Goal: Find specific page/section: Find specific page/section

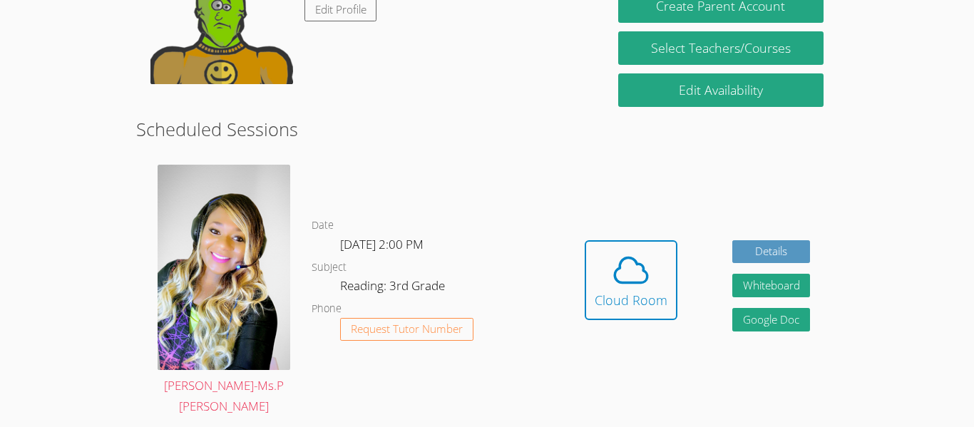
scroll to position [290, 0]
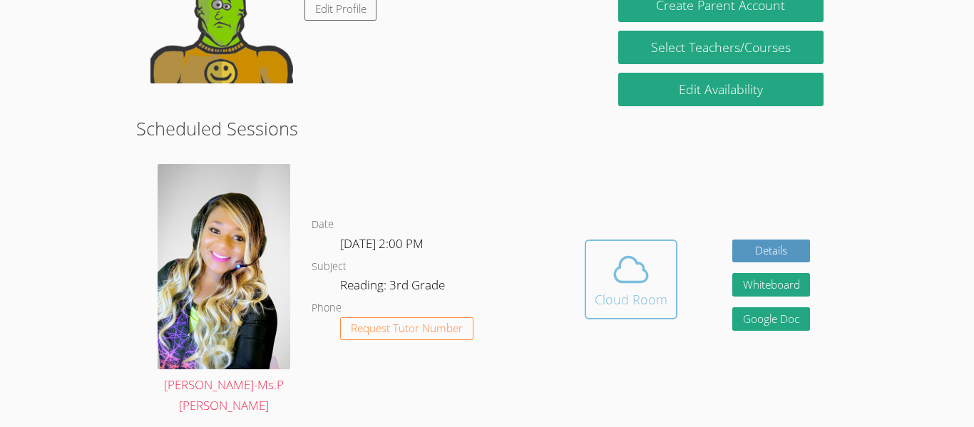
click at [625, 265] on icon at bounding box center [631, 270] width 40 height 40
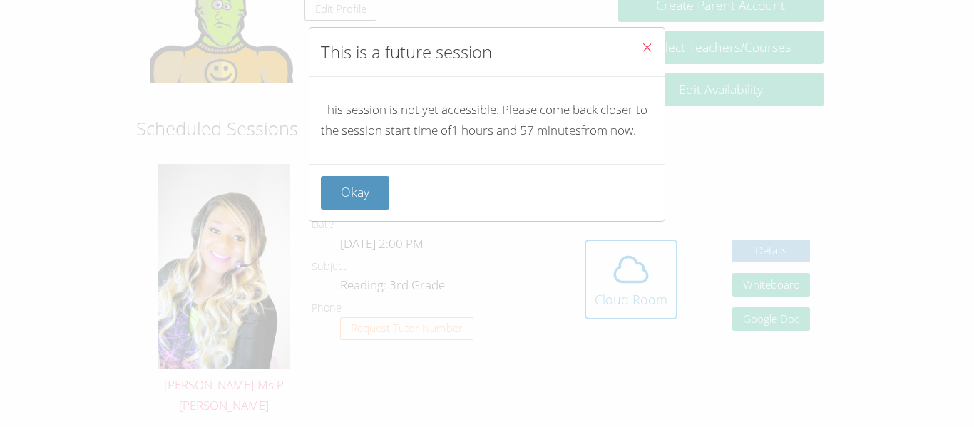
click at [645, 48] on icon "Close" at bounding box center [647, 47] width 12 height 12
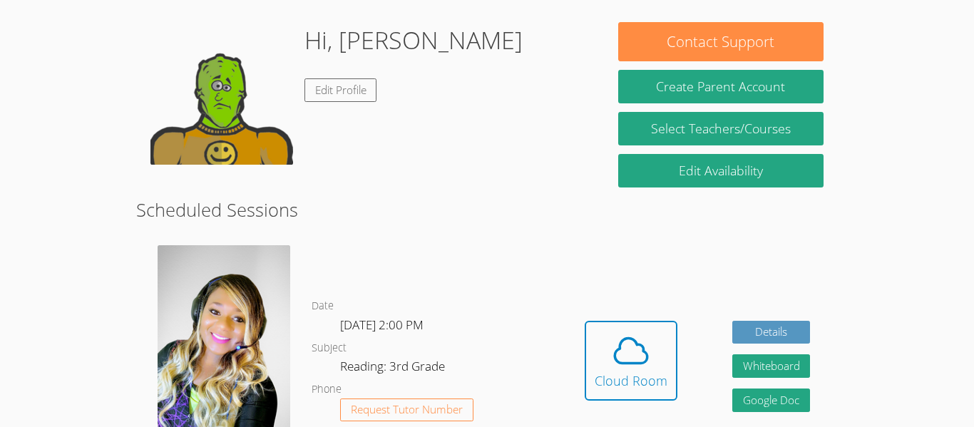
scroll to position [211, 0]
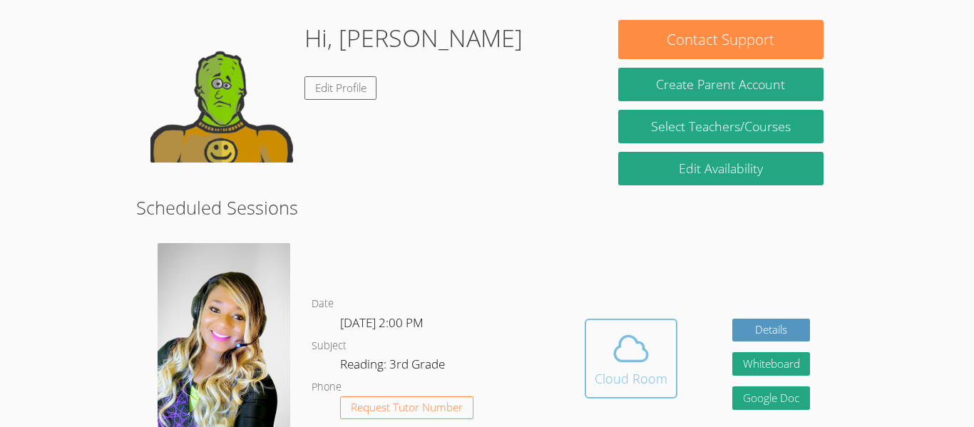
click at [625, 329] on icon at bounding box center [631, 349] width 40 height 40
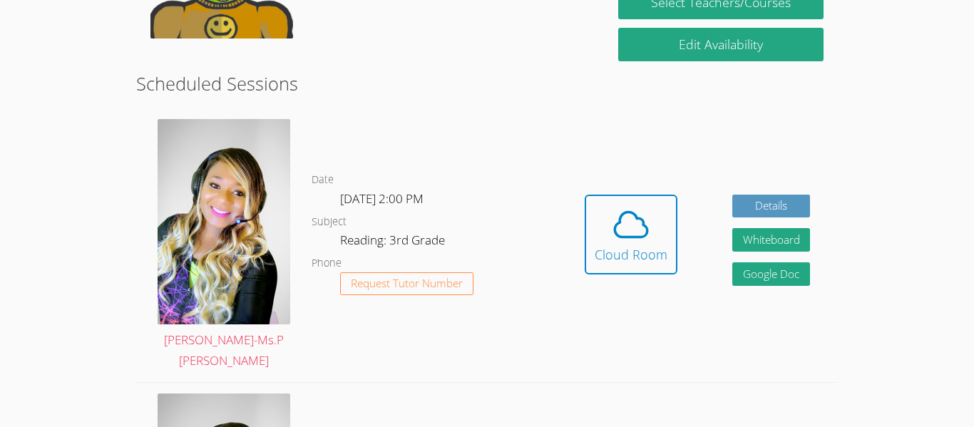
scroll to position [354, 0]
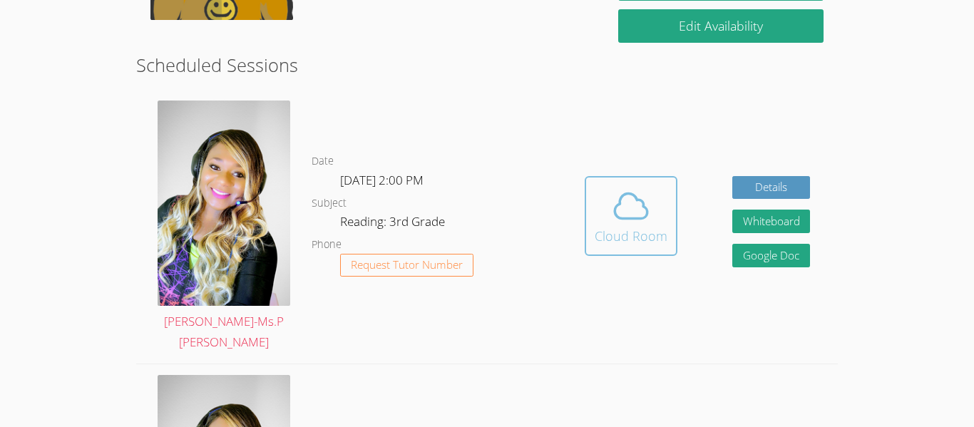
click at [626, 176] on button "Cloud Room" at bounding box center [631, 216] width 93 height 80
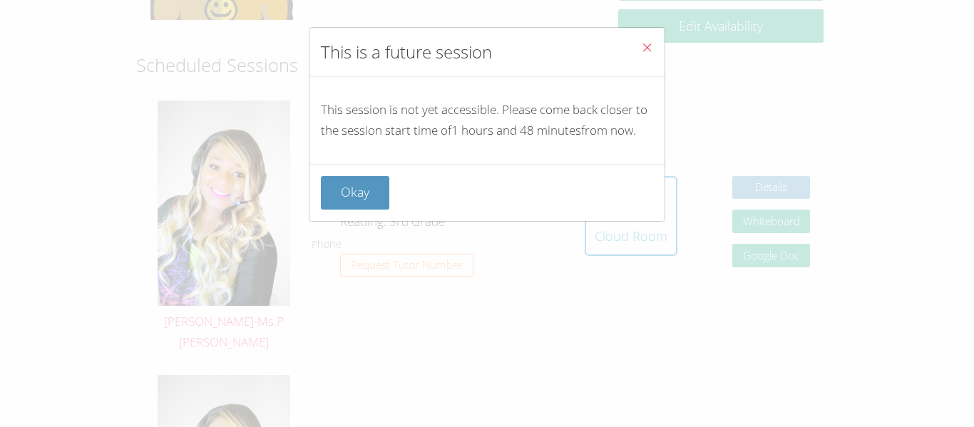
click at [631, 48] on button "Close" at bounding box center [647, 49] width 35 height 43
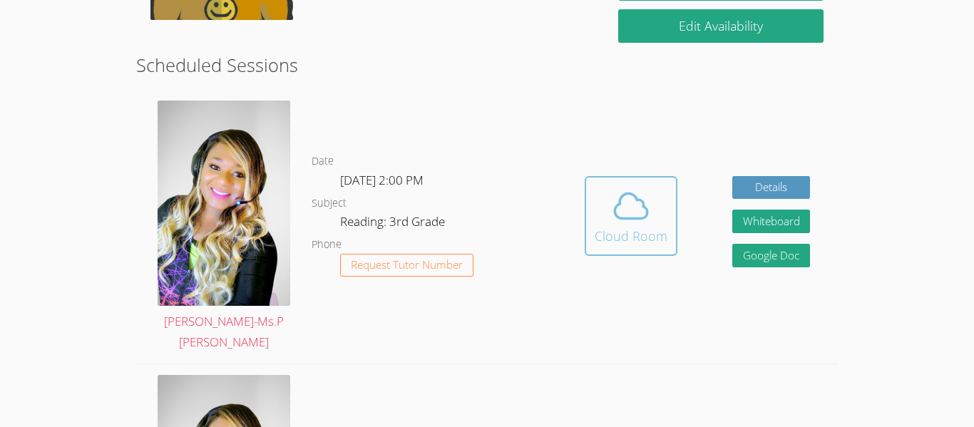
click at [655, 186] on span at bounding box center [631, 206] width 73 height 40
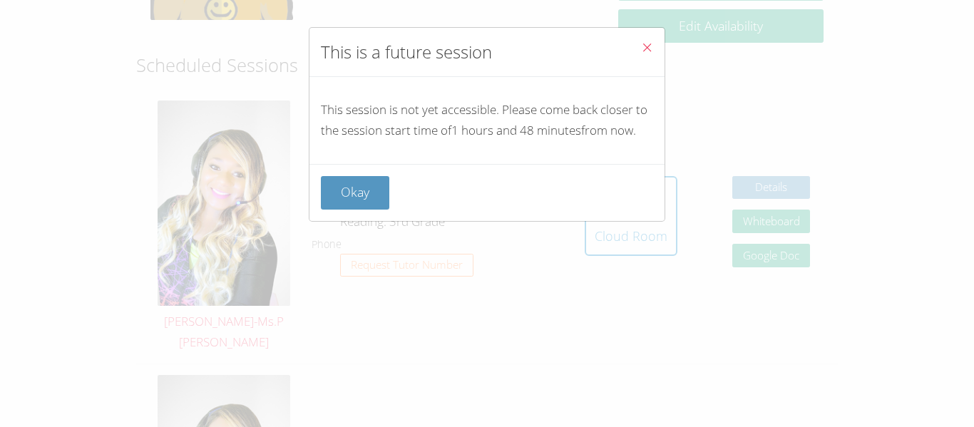
click at [655, 51] on button "Close" at bounding box center [647, 49] width 35 height 43
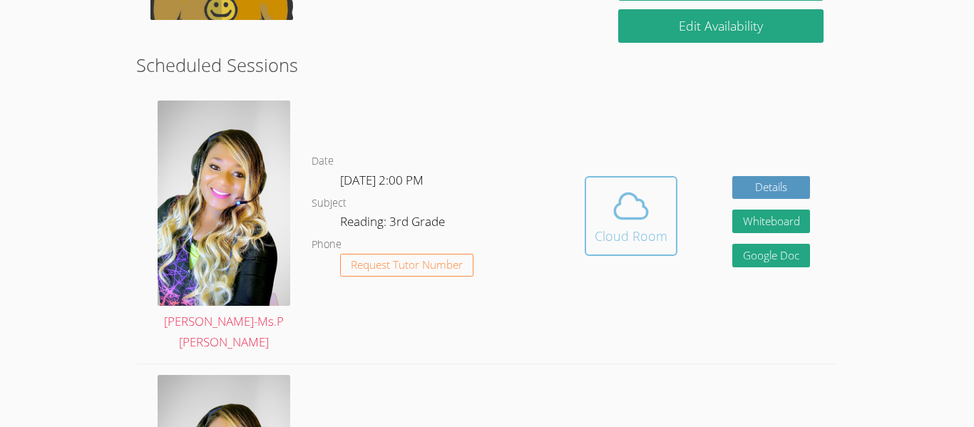
click at [615, 204] on icon at bounding box center [631, 206] width 33 height 25
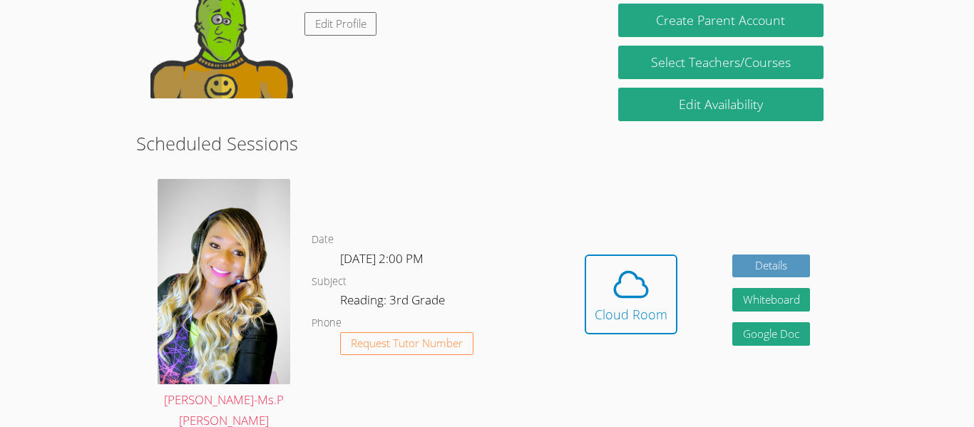
scroll to position [287, 0]
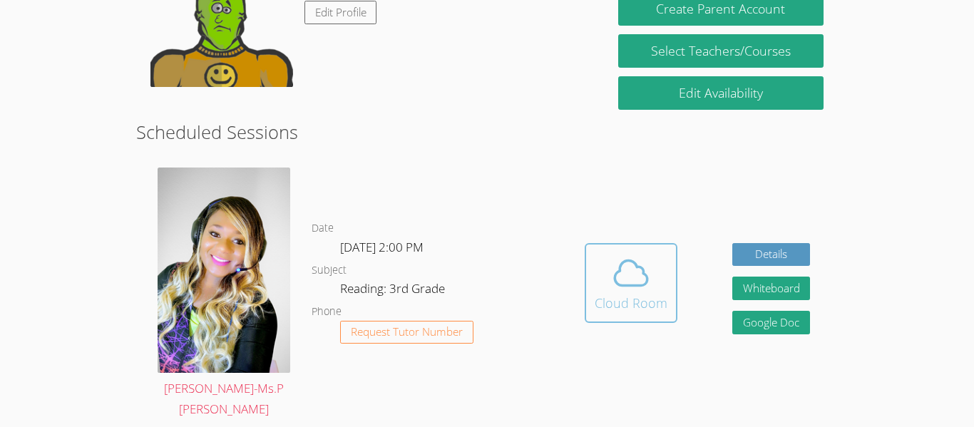
click at [648, 293] on div "Cloud Room" at bounding box center [631, 303] width 73 height 20
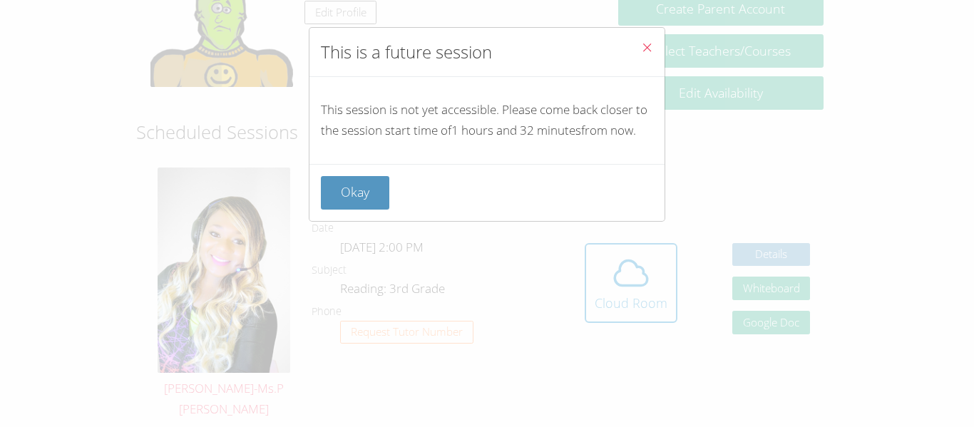
click at [660, 52] on button "Close" at bounding box center [647, 49] width 35 height 43
